Goal: Obtain resource: Download file/media

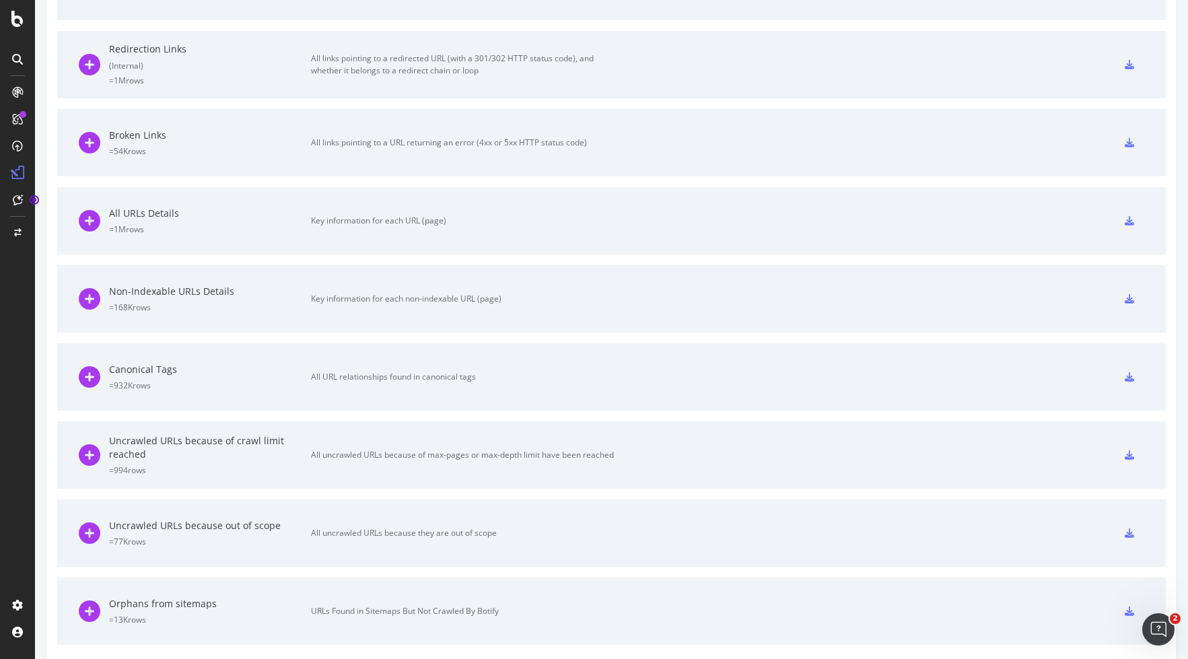
scroll to position [726, 0]
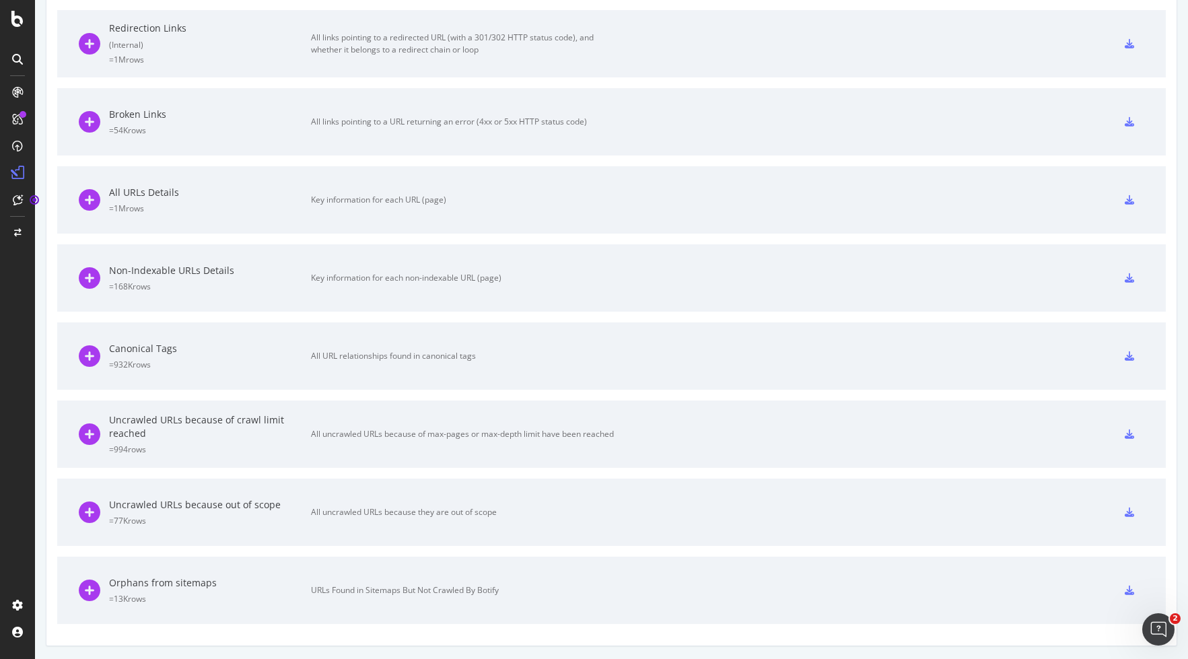
click at [1129, 590] on icon at bounding box center [1129, 589] width 9 height 9
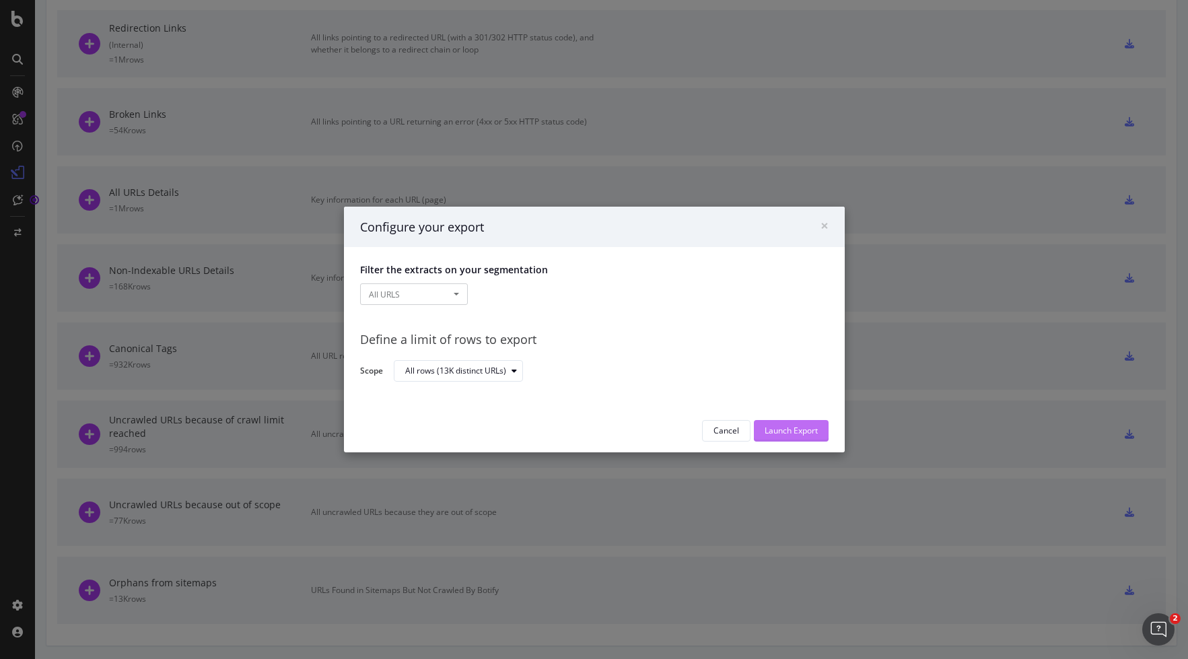
click at [806, 433] on div "Launch Export" at bounding box center [790, 430] width 53 height 11
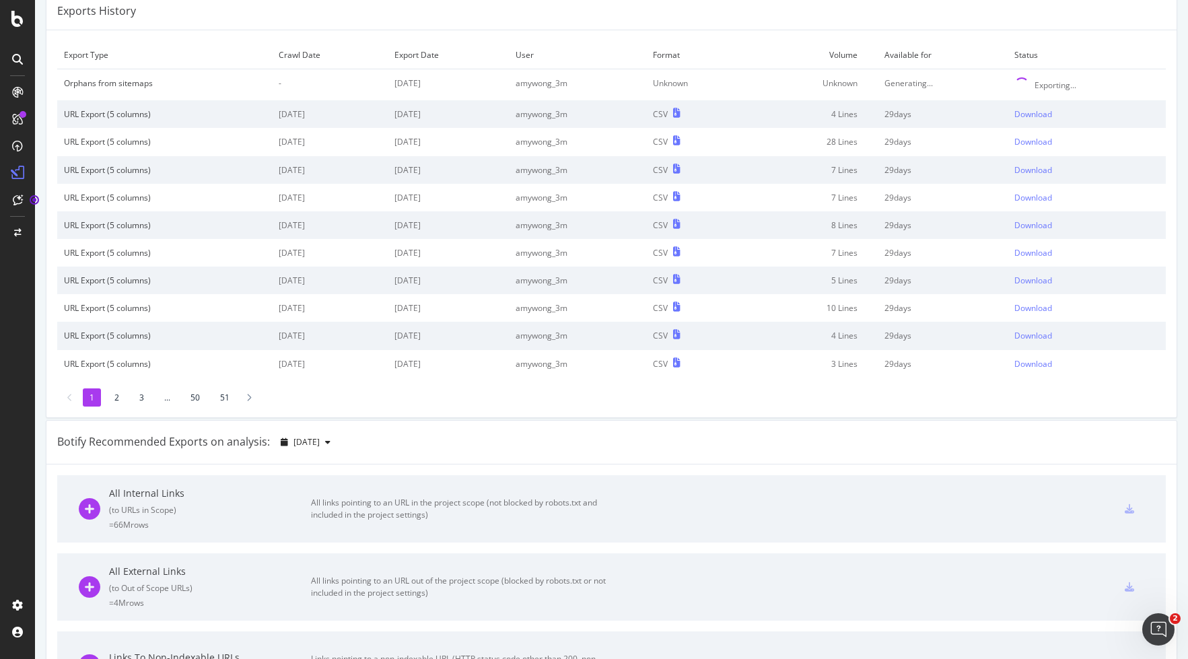
scroll to position [0, 0]
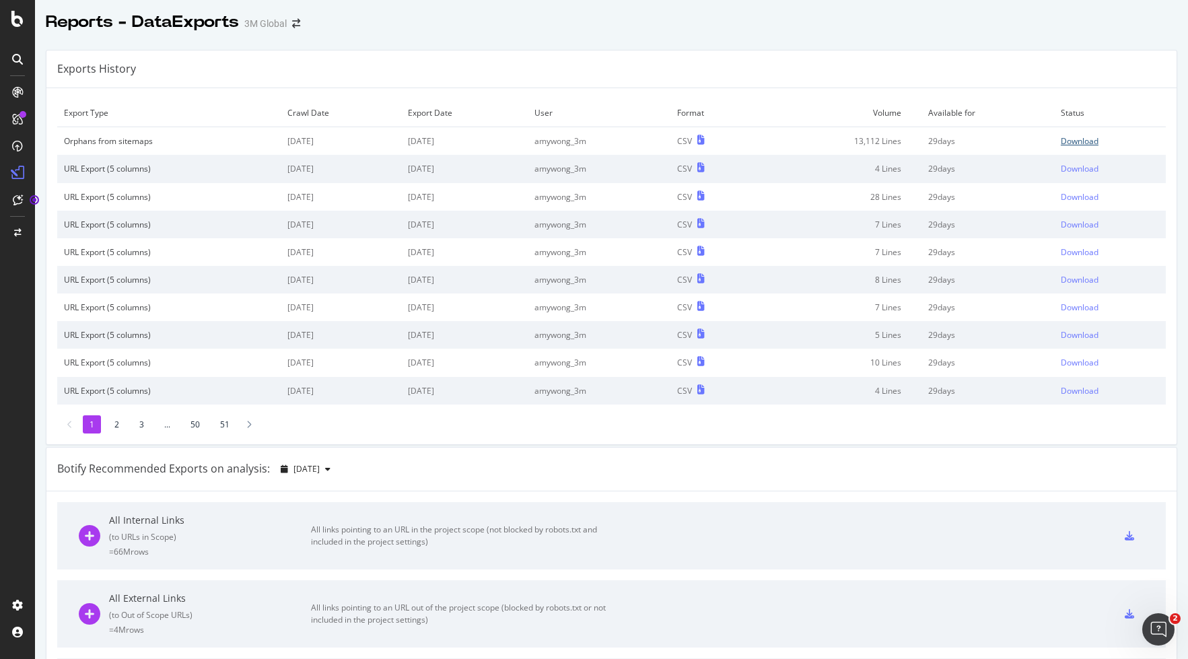
click at [1095, 138] on div "Download" at bounding box center [1080, 140] width 38 height 11
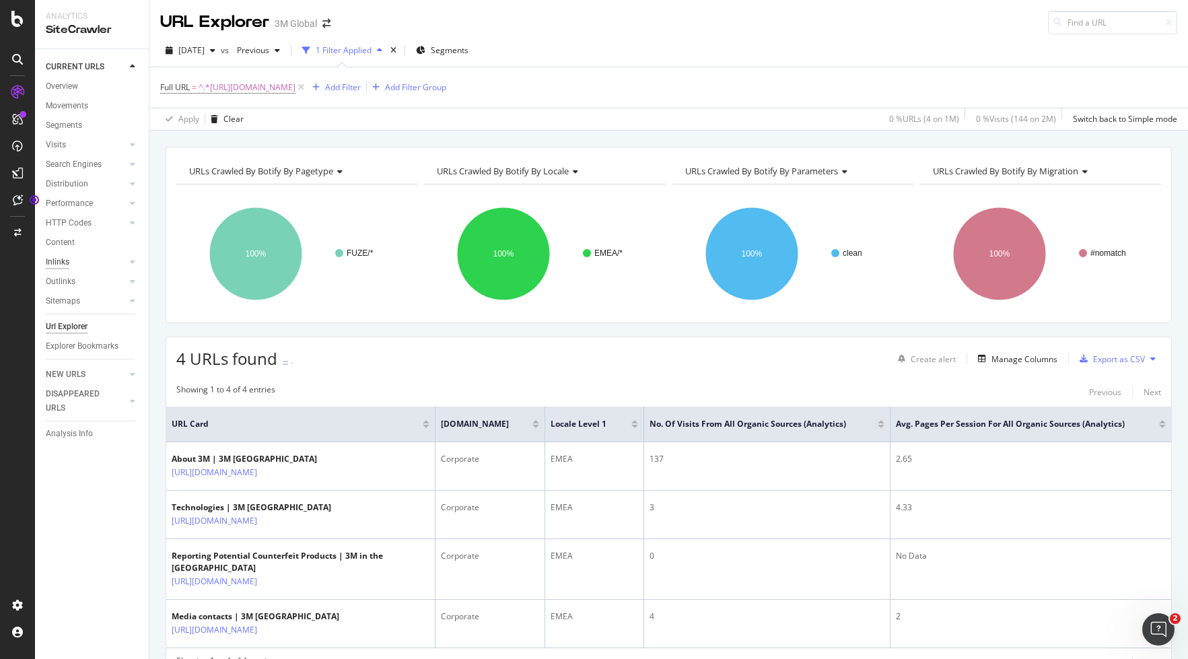
click at [63, 262] on div "Inlinks" at bounding box center [58, 262] width 24 height 14
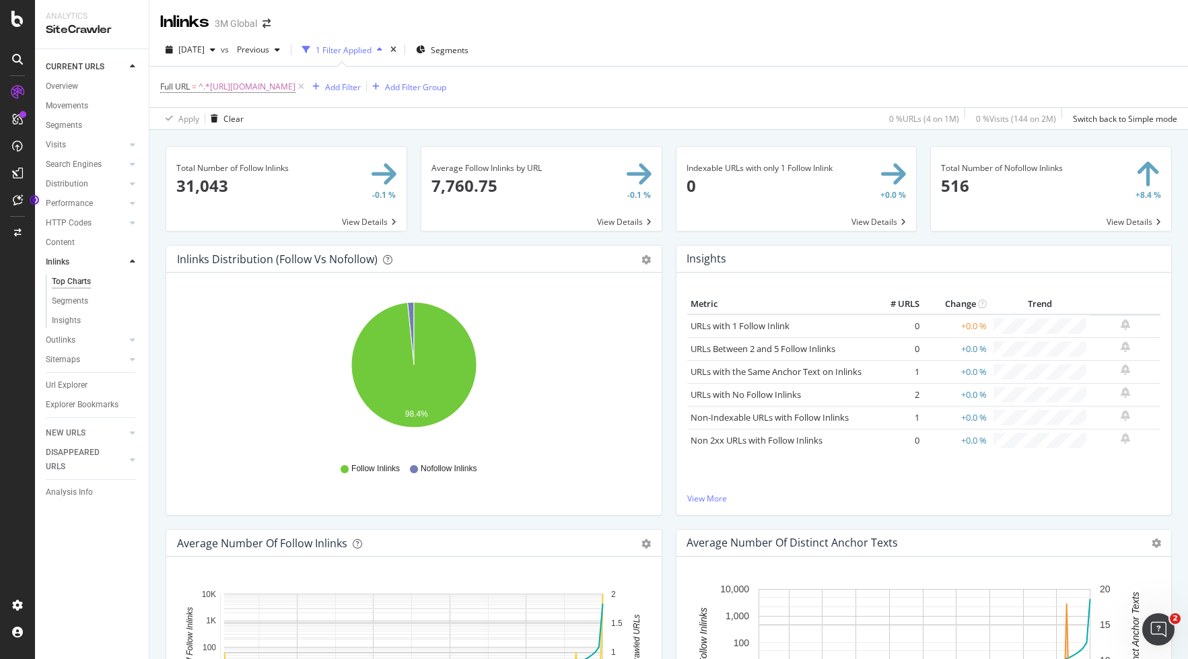
click at [365, 223] on span at bounding box center [286, 189] width 240 height 84
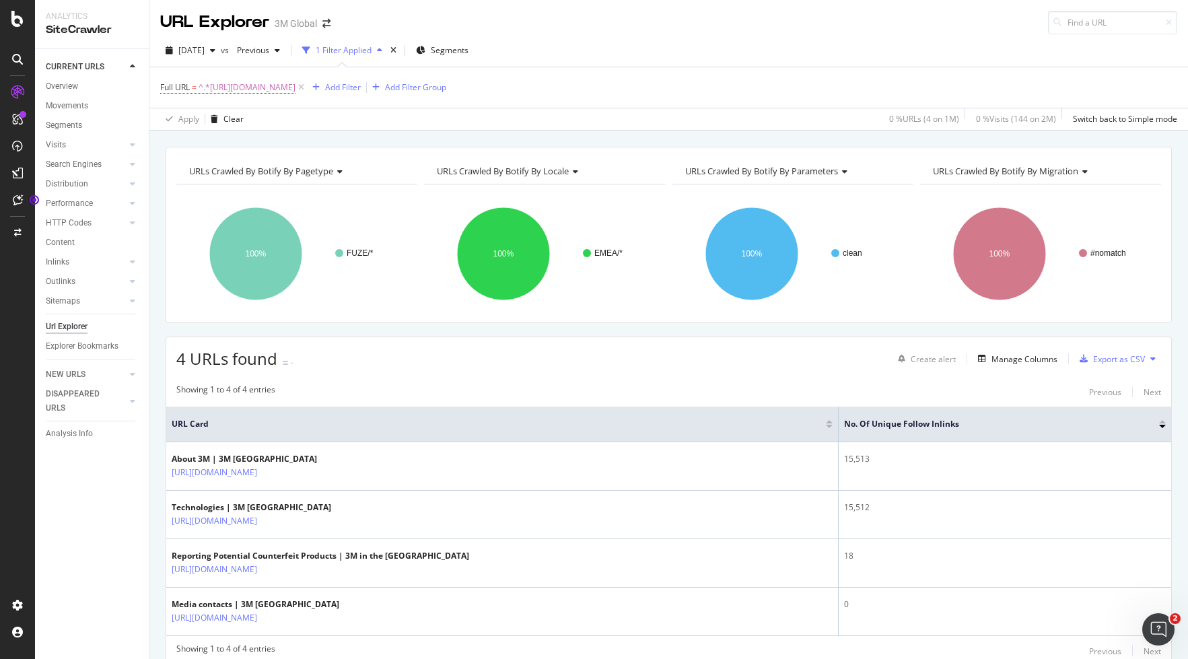
scroll to position [55, 0]
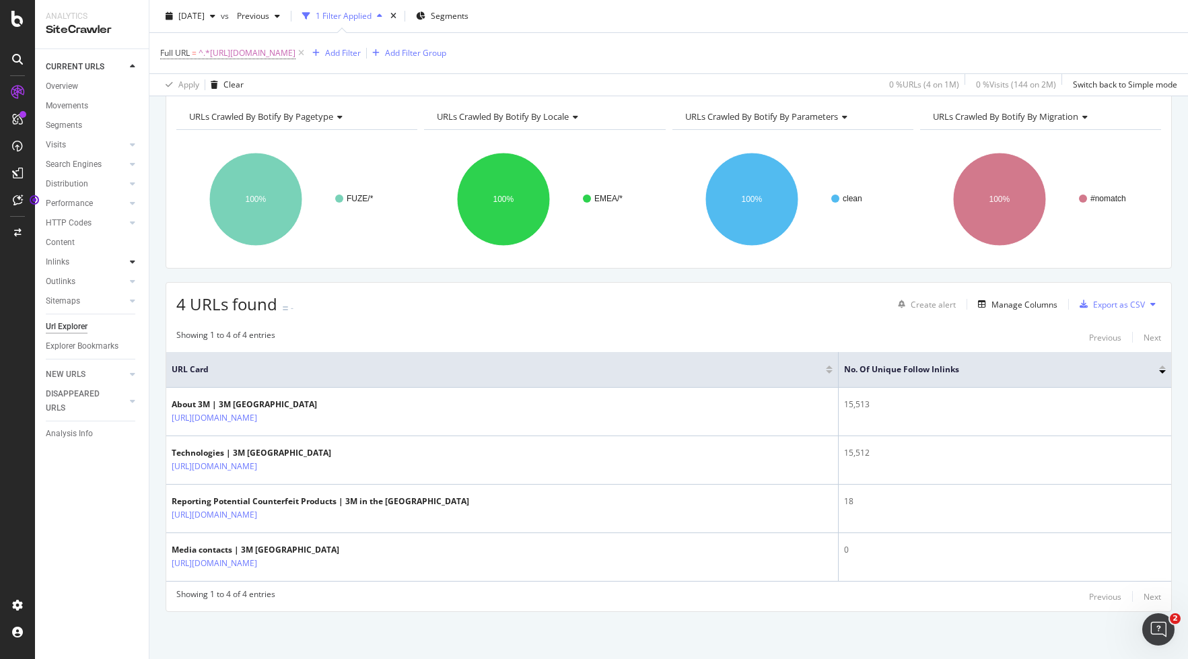
click at [130, 263] on icon at bounding box center [132, 262] width 5 height 8
click at [58, 263] on div "Inlinks" at bounding box center [58, 262] width 24 height 14
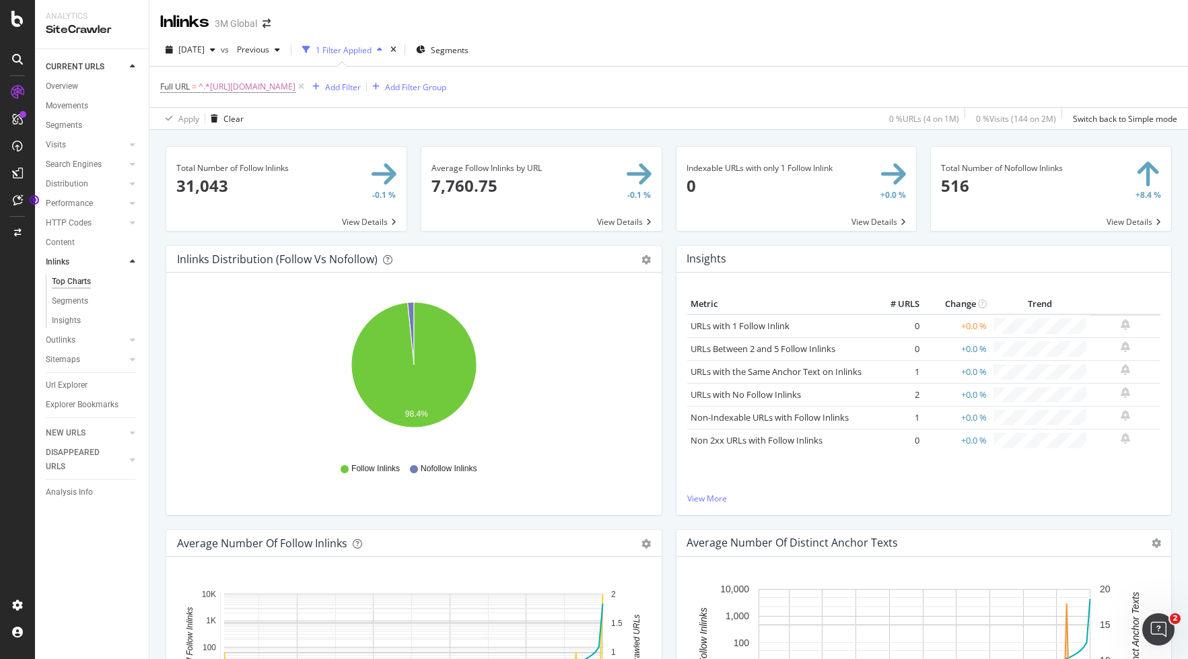
click at [364, 219] on span at bounding box center [286, 189] width 240 height 84
